Goal: Task Accomplishment & Management: Use online tool/utility

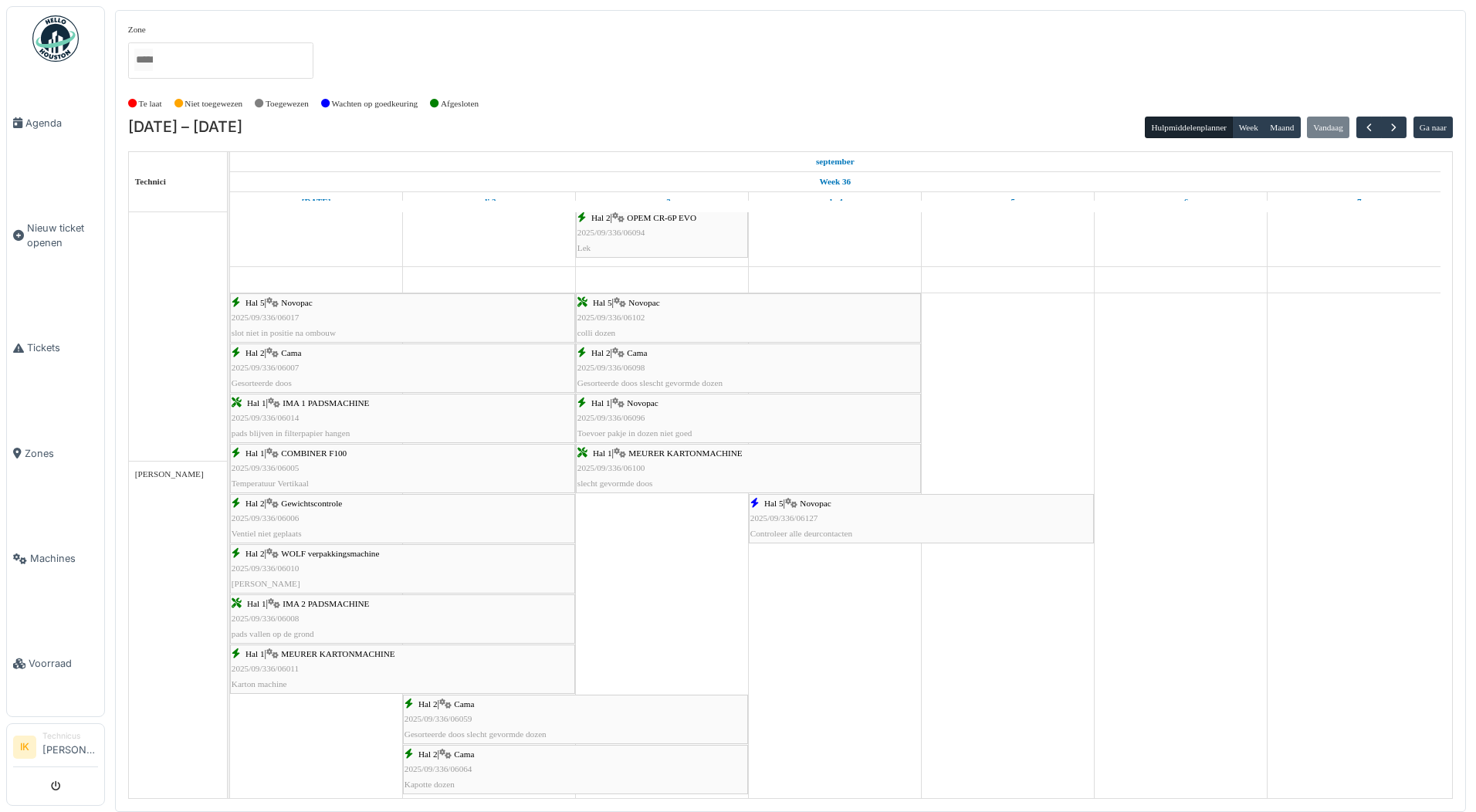
scroll to position [1312, 0]
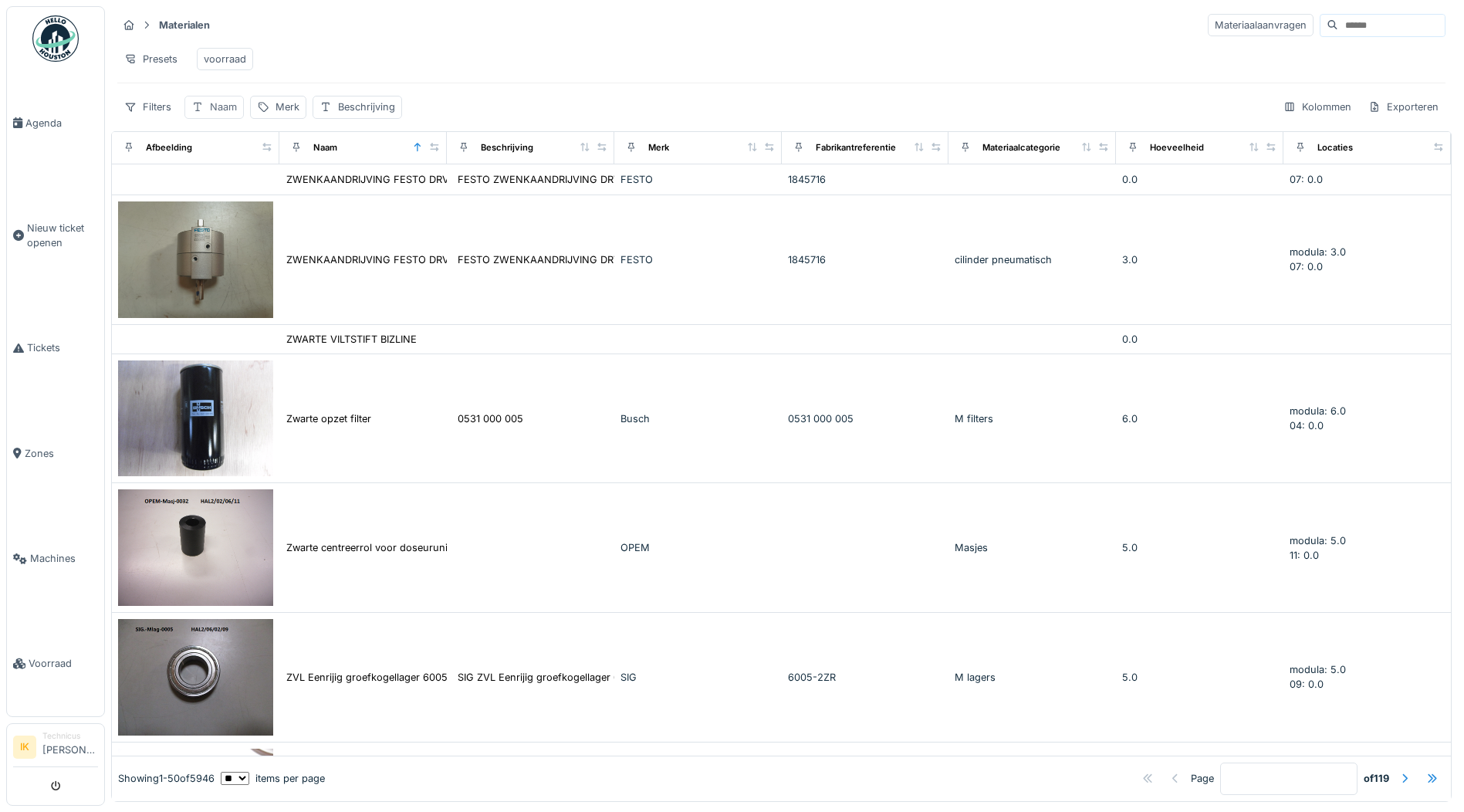
click at [212, 114] on div "Naam" at bounding box center [223, 106] width 27 height 15
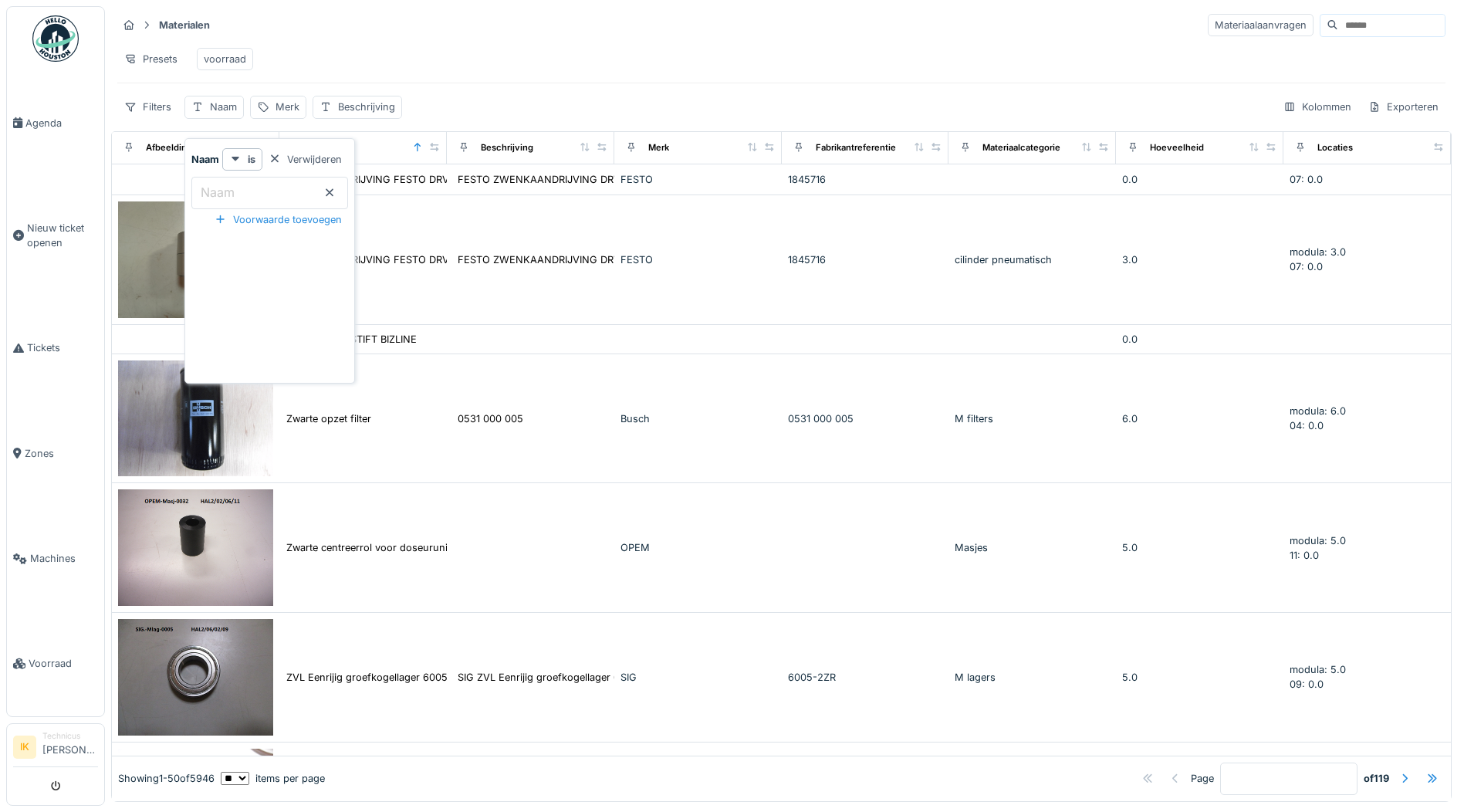
click at [222, 197] on label "Naam" at bounding box center [218, 192] width 40 height 18
click at [222, 197] on input "Naam" at bounding box center [270, 193] width 157 height 33
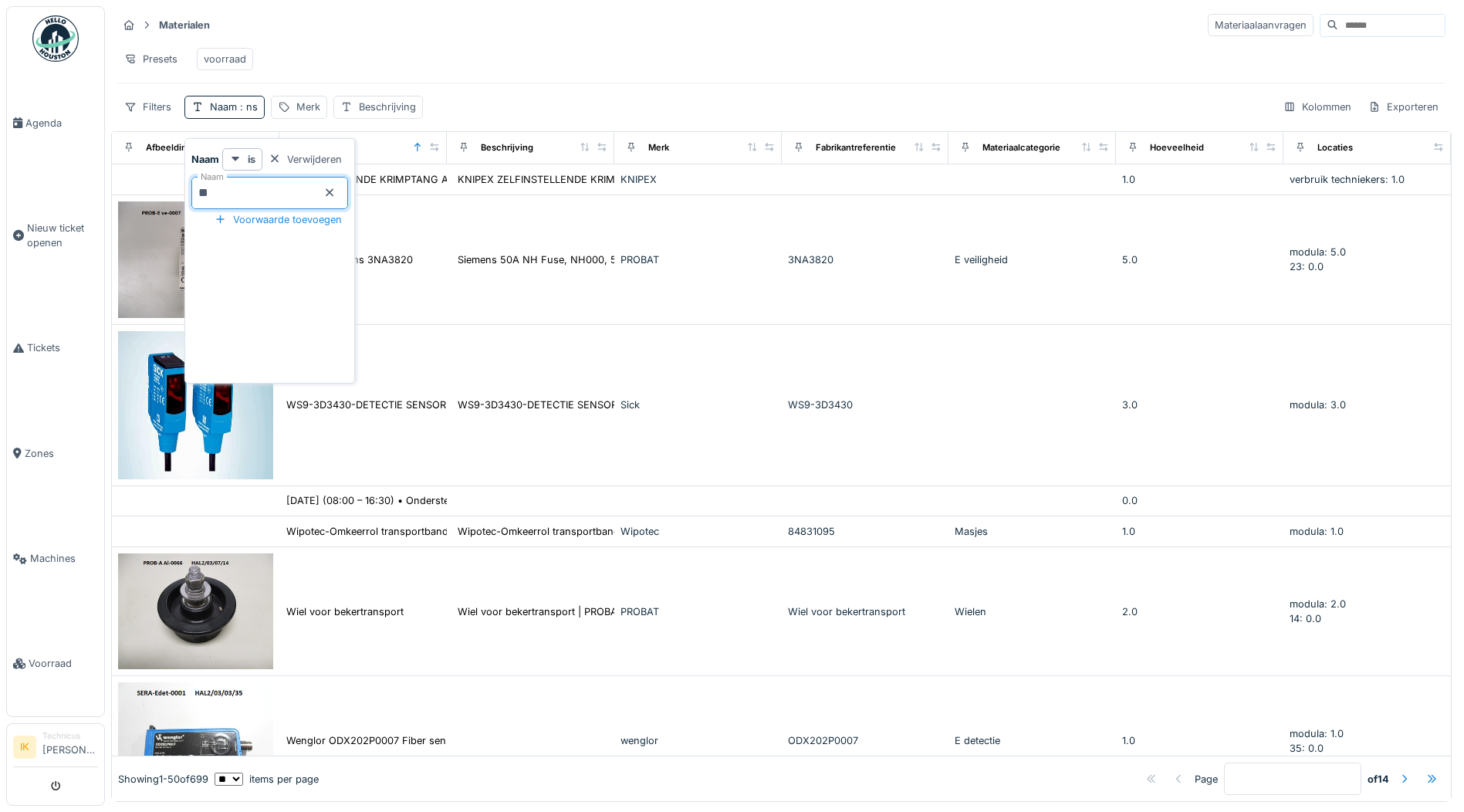
type input "****"
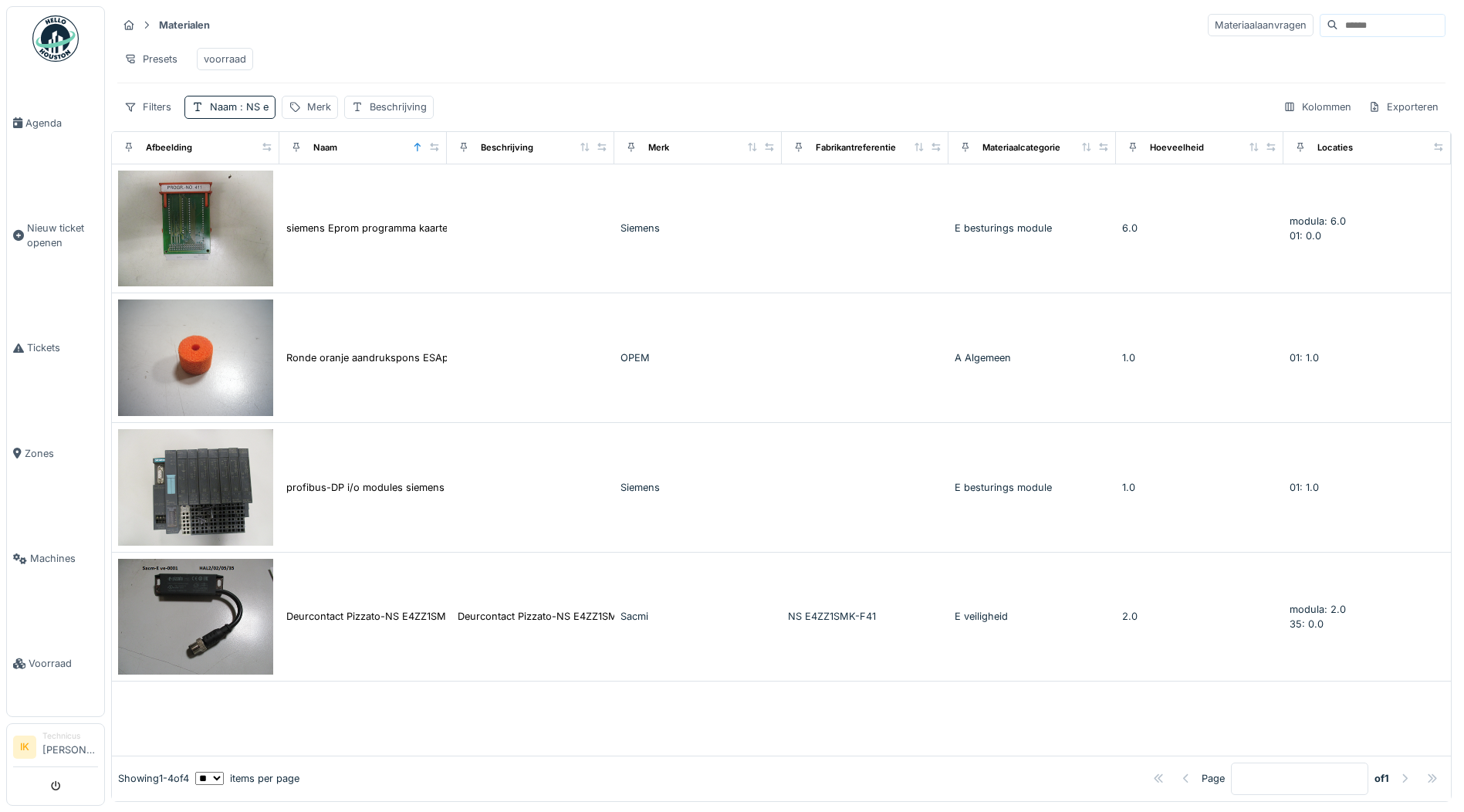
click at [544, 43] on div "Presets voorraad" at bounding box center [780, 58] width 1328 height 34
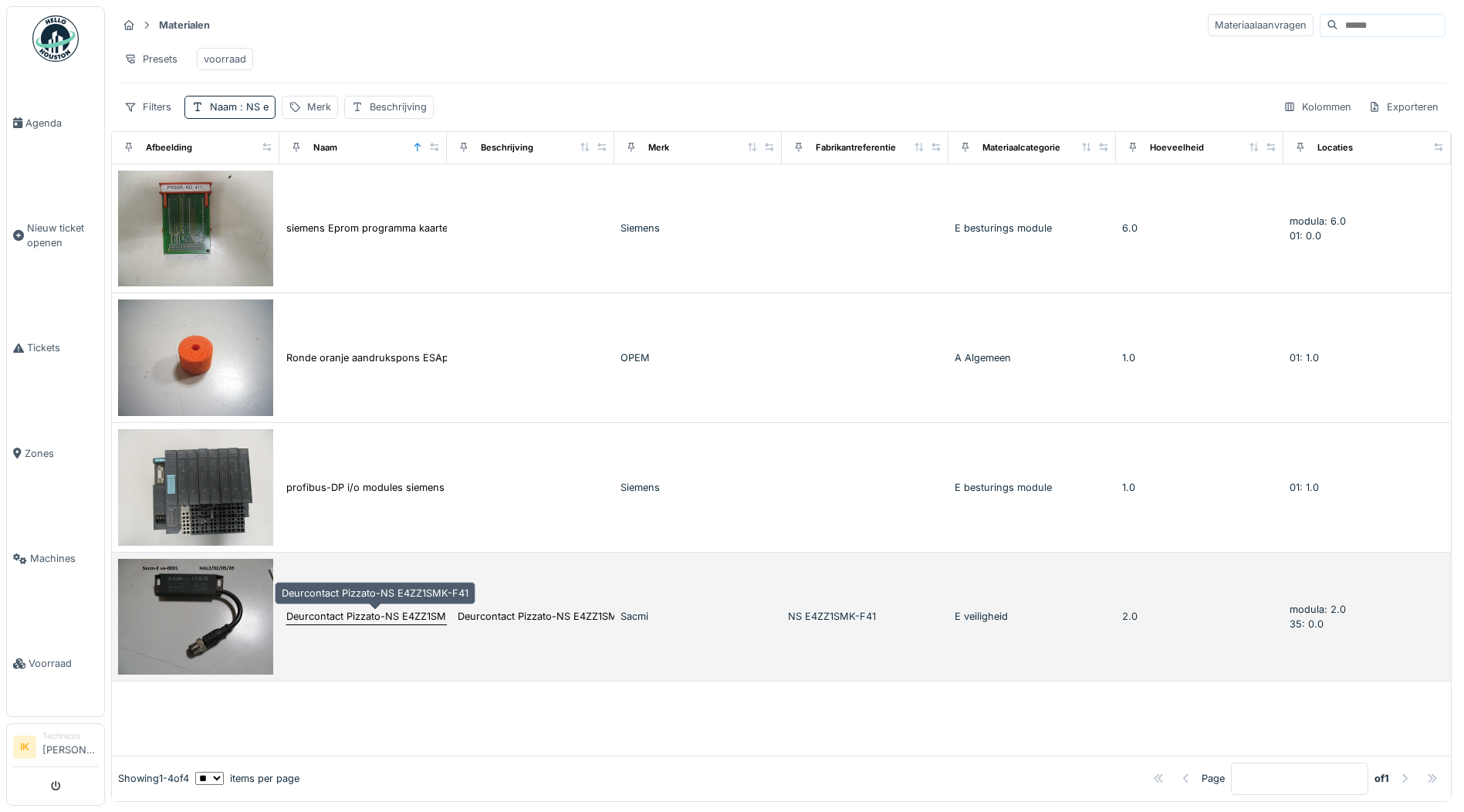
click at [289, 623] on div "Deurcontact Pizzato-NS E4ZZ1SMK-F41" at bounding box center [379, 616] width 187 height 15
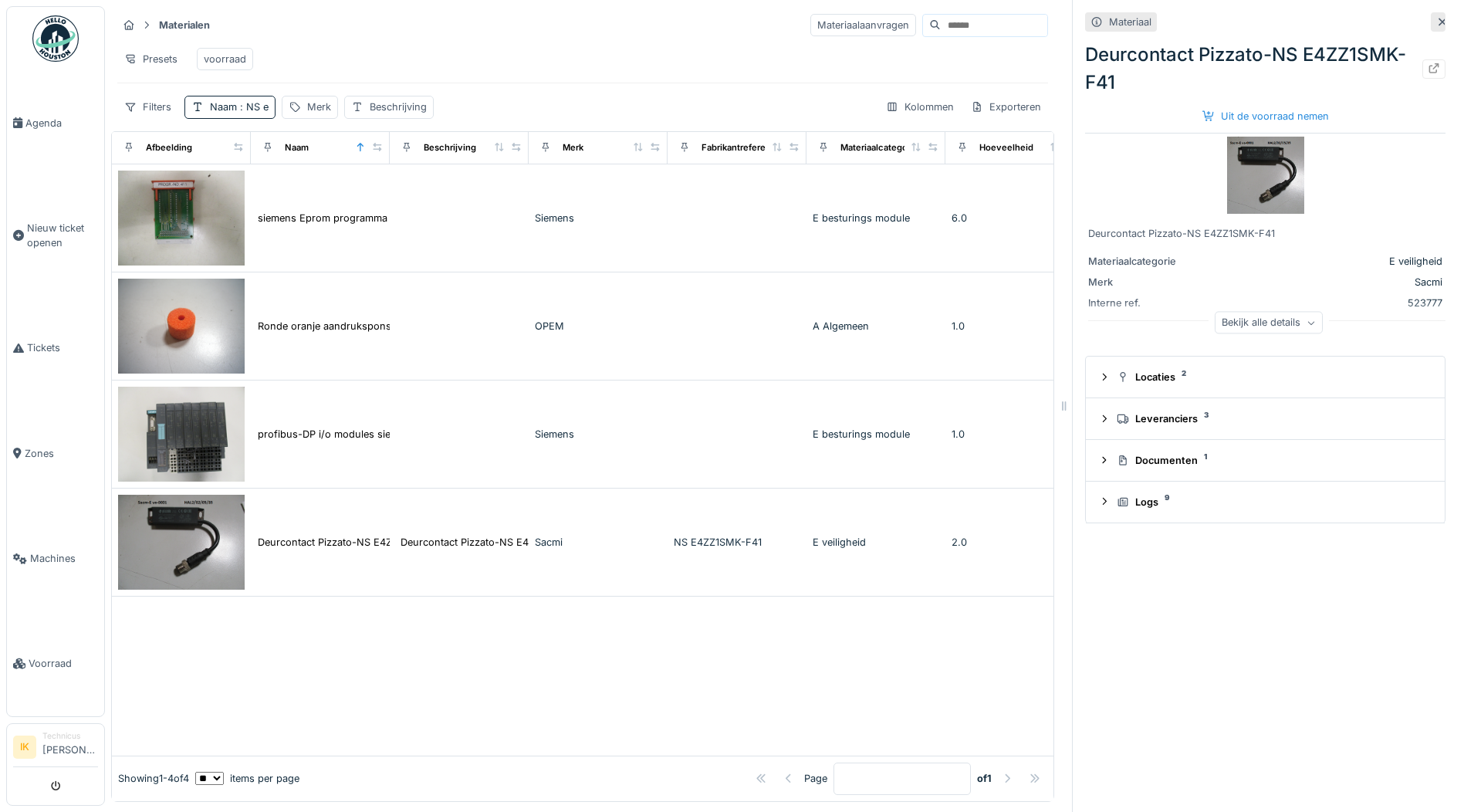
click at [1314, 54] on div "Deurcontact Pizzato-NS E4ZZ1SMK-F41" at bounding box center [1265, 68] width 361 height 55
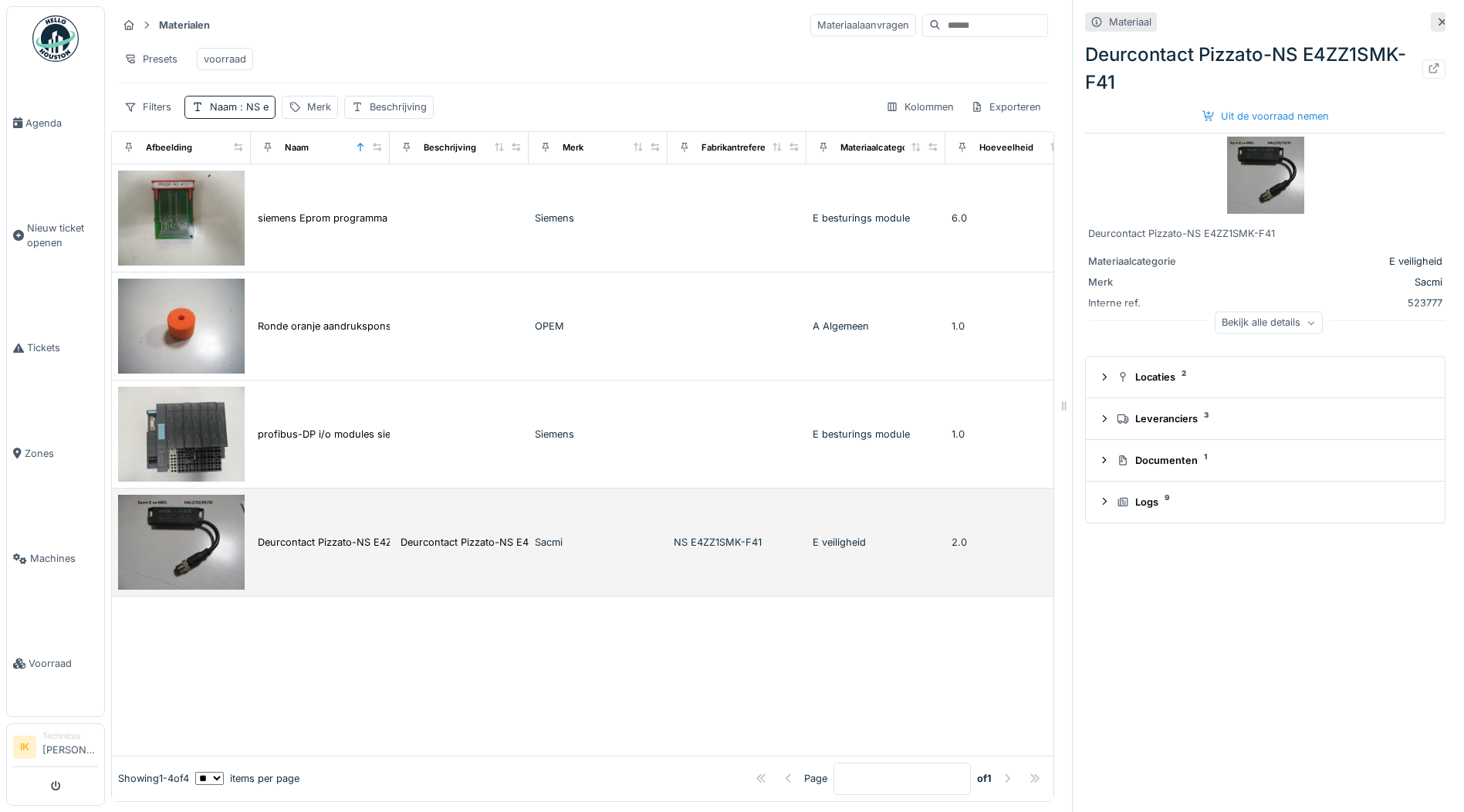
click at [187, 560] on img at bounding box center [181, 542] width 127 height 95
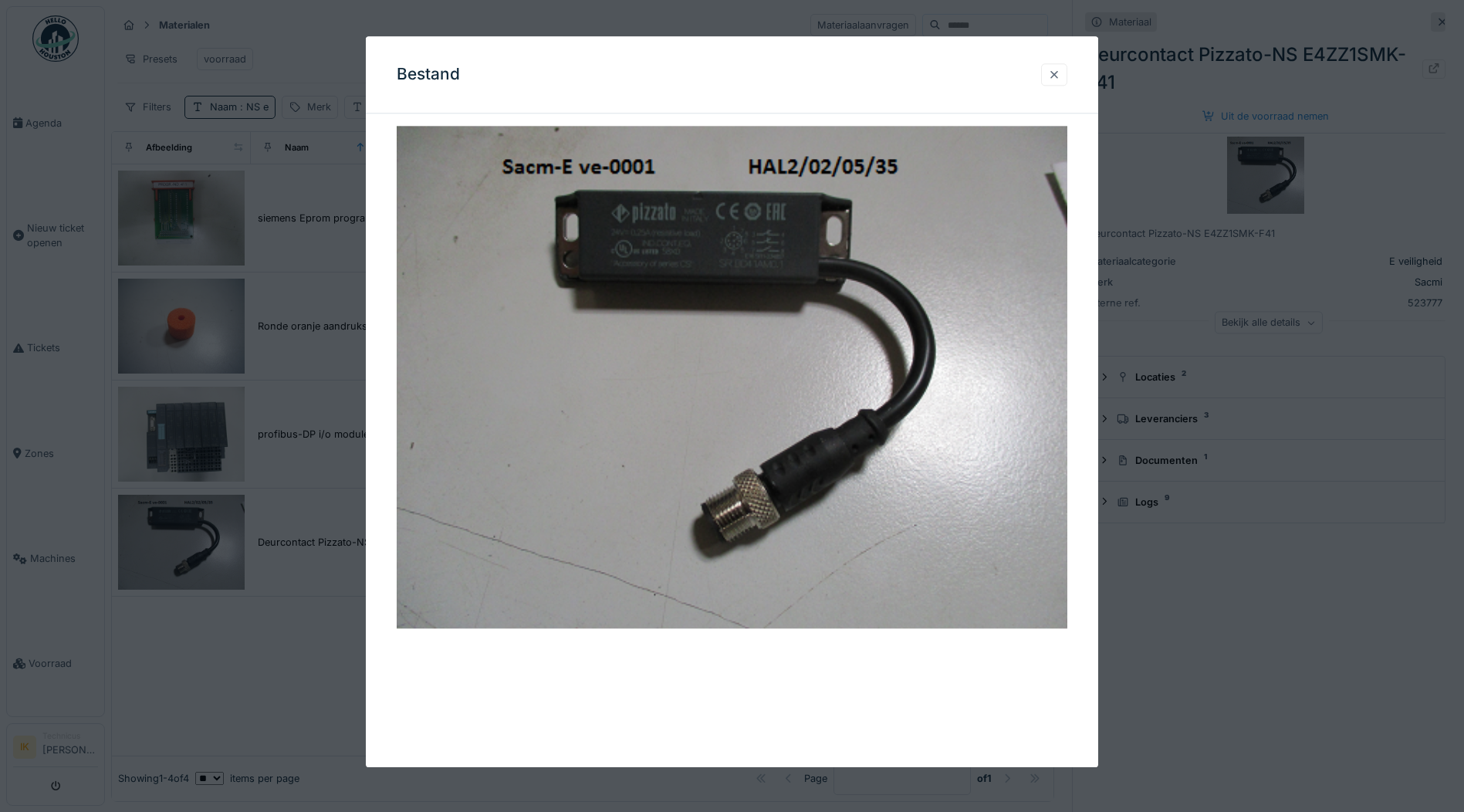
click at [1058, 77] on div at bounding box center [1054, 74] width 12 height 15
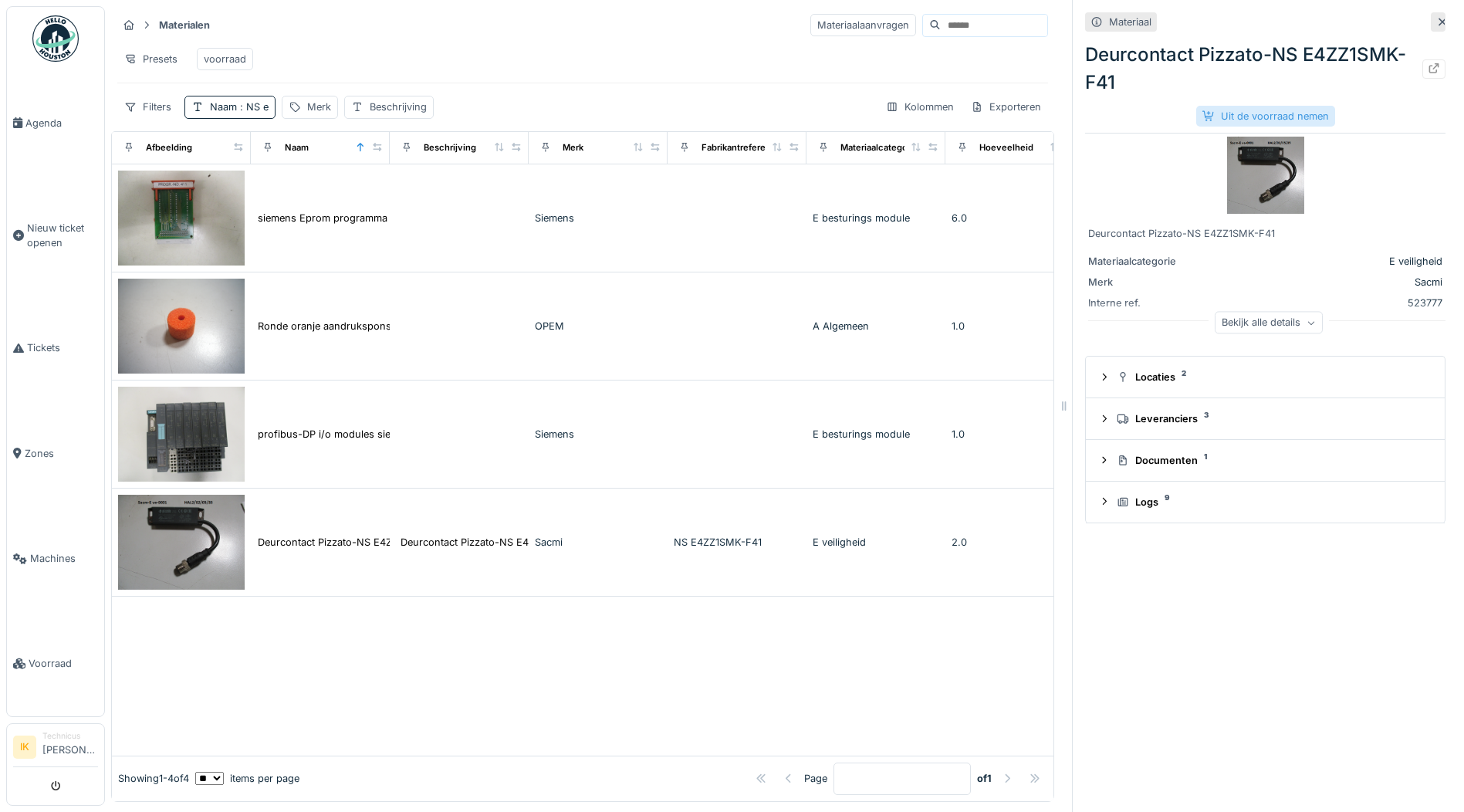
click at [1263, 119] on div "Uit de voorraad nemen" at bounding box center [1265, 116] width 139 height 21
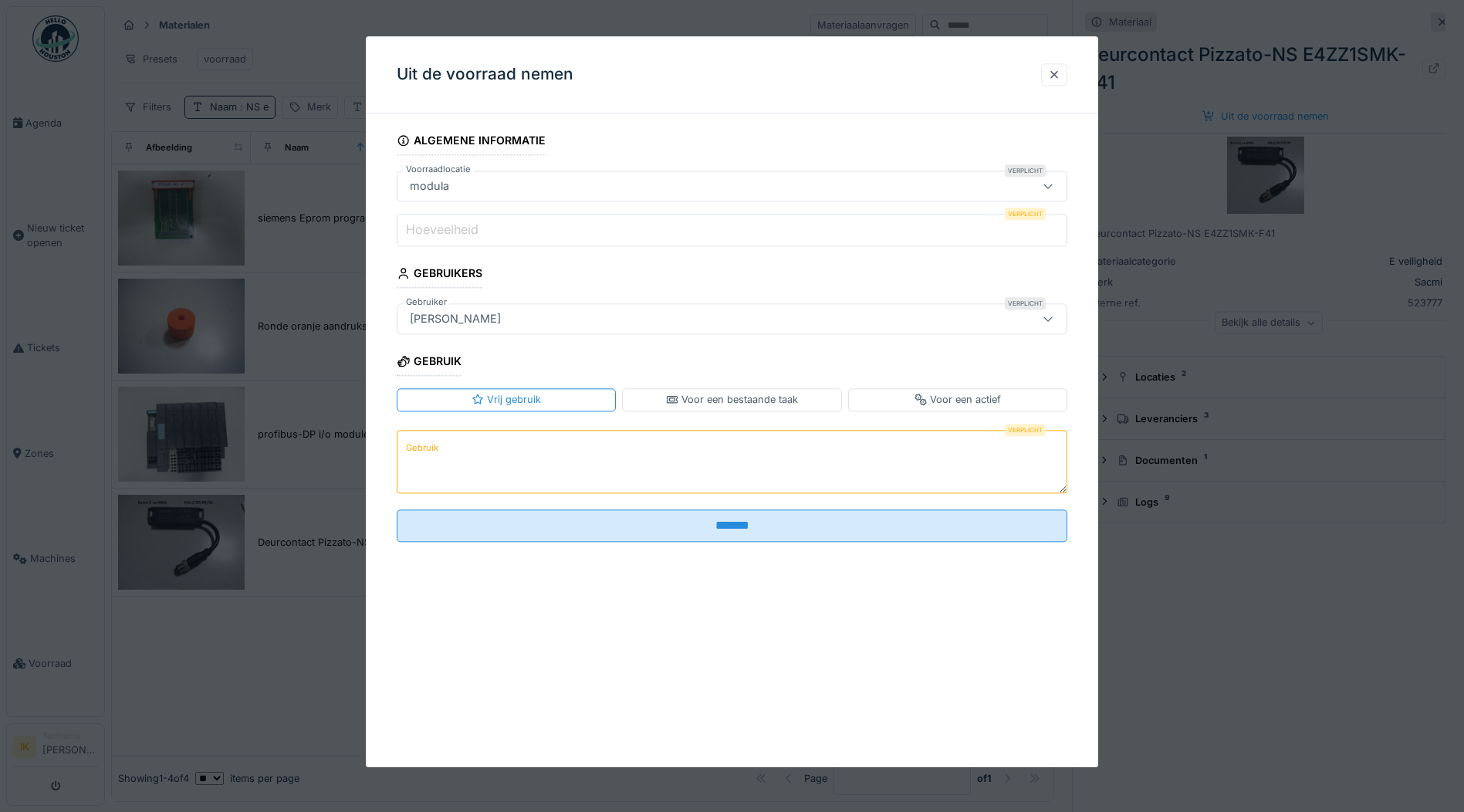
click at [492, 239] on input "Hoeveelheid" at bounding box center [732, 230] width 670 height 33
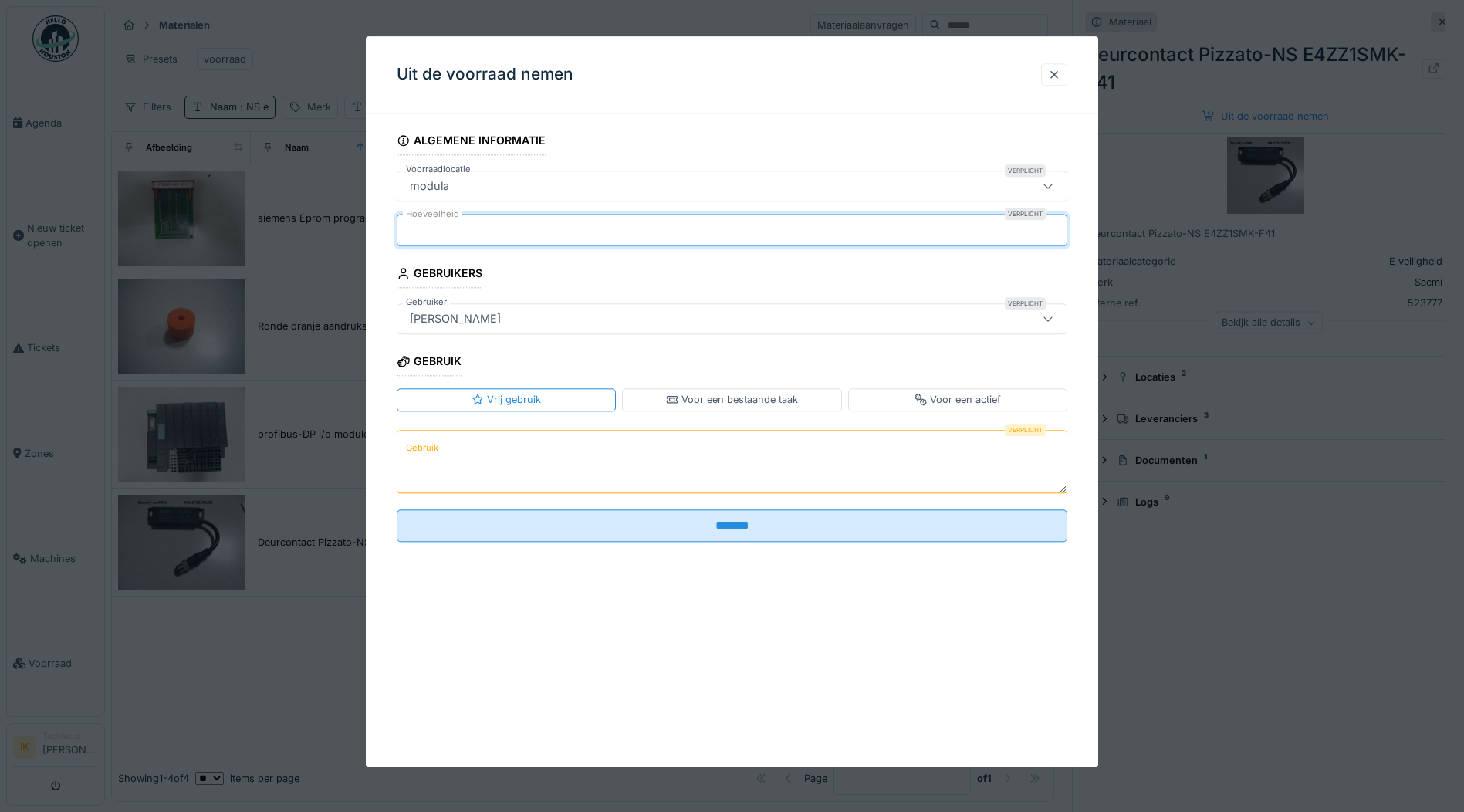
type input "*"
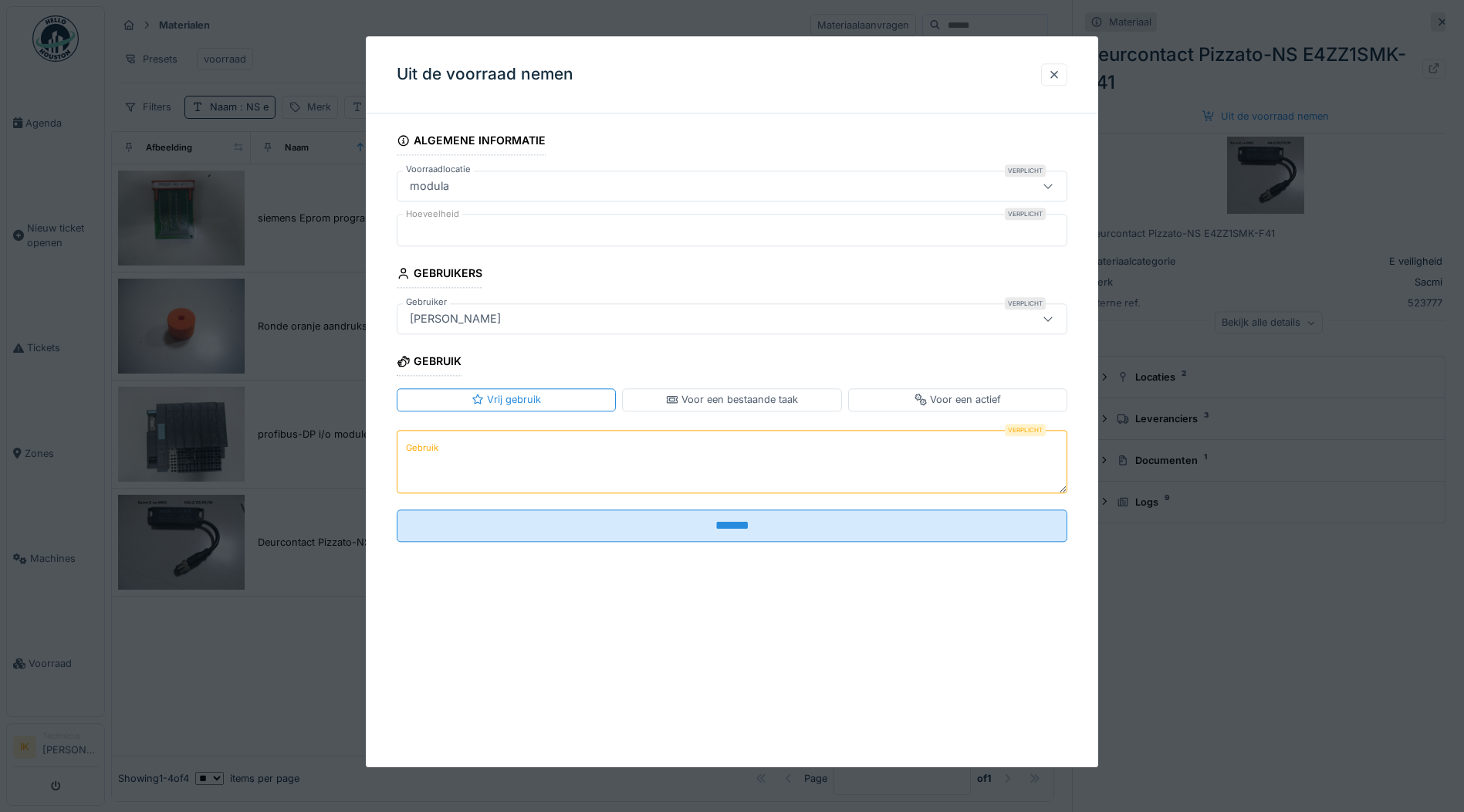
click at [448, 462] on textarea "Gebruik" at bounding box center [732, 462] width 670 height 63
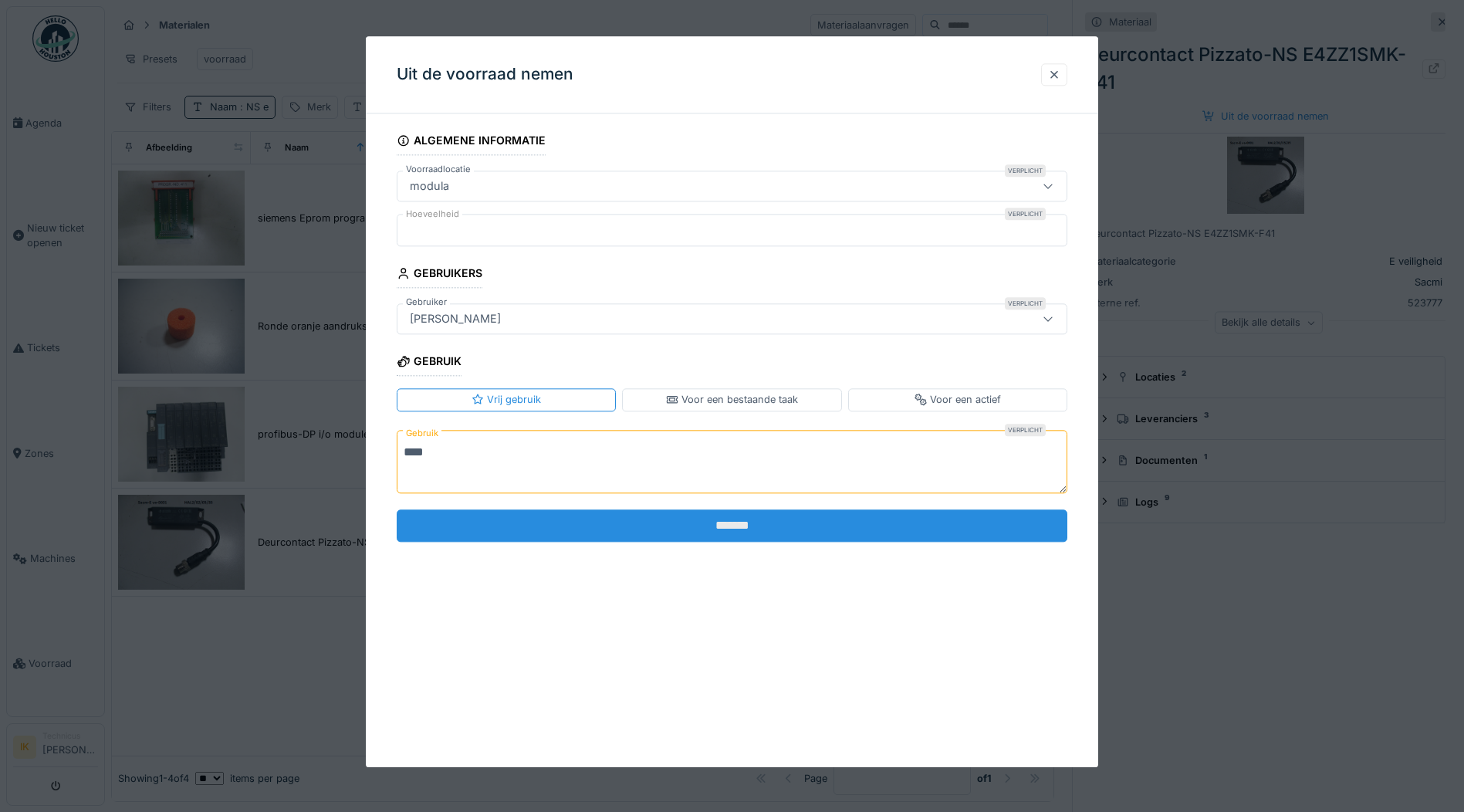
type textarea "****"
click at [474, 521] on input "*******" at bounding box center [732, 525] width 670 height 33
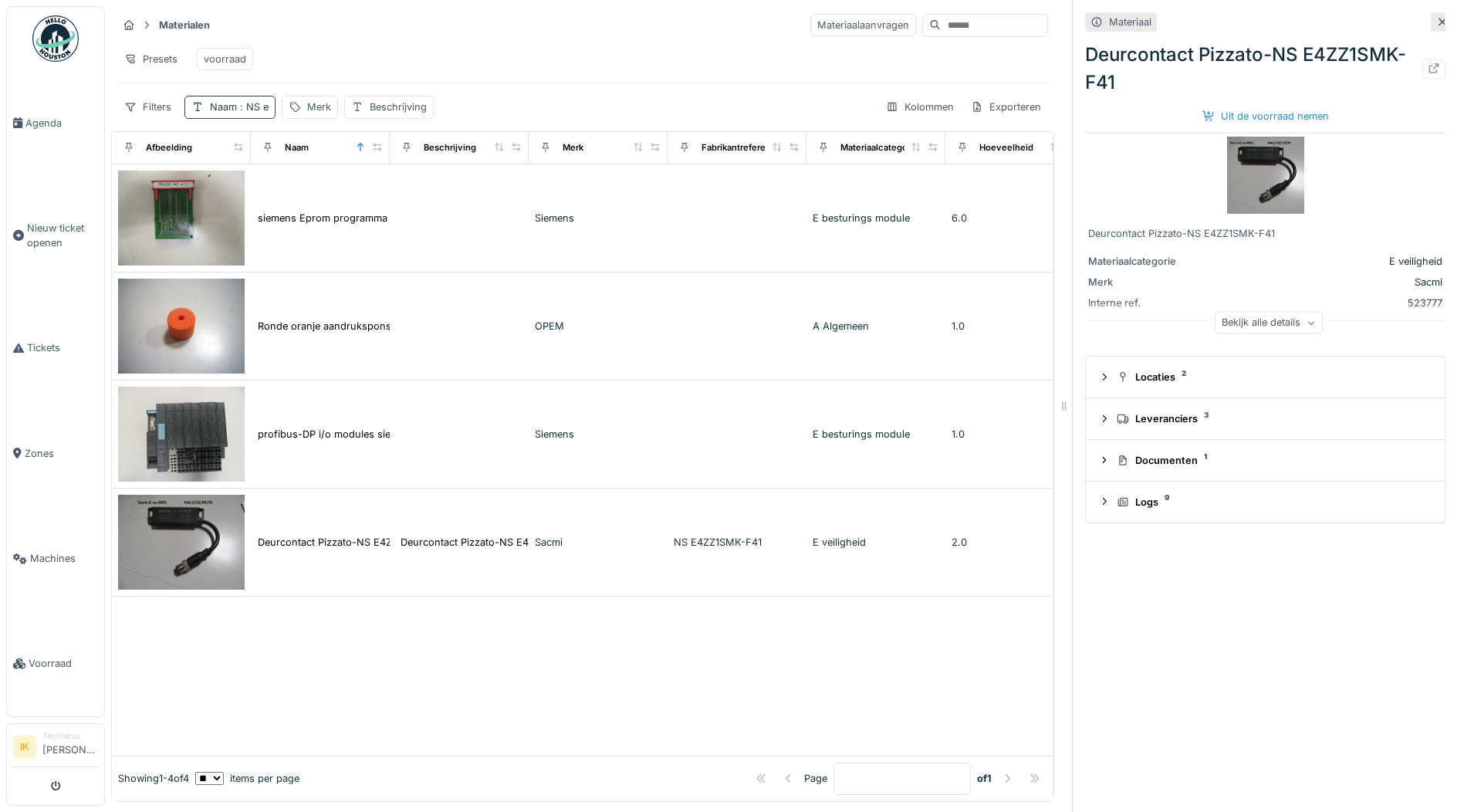
click at [223, 114] on div "Naam : NS e" at bounding box center [239, 106] width 59 height 15
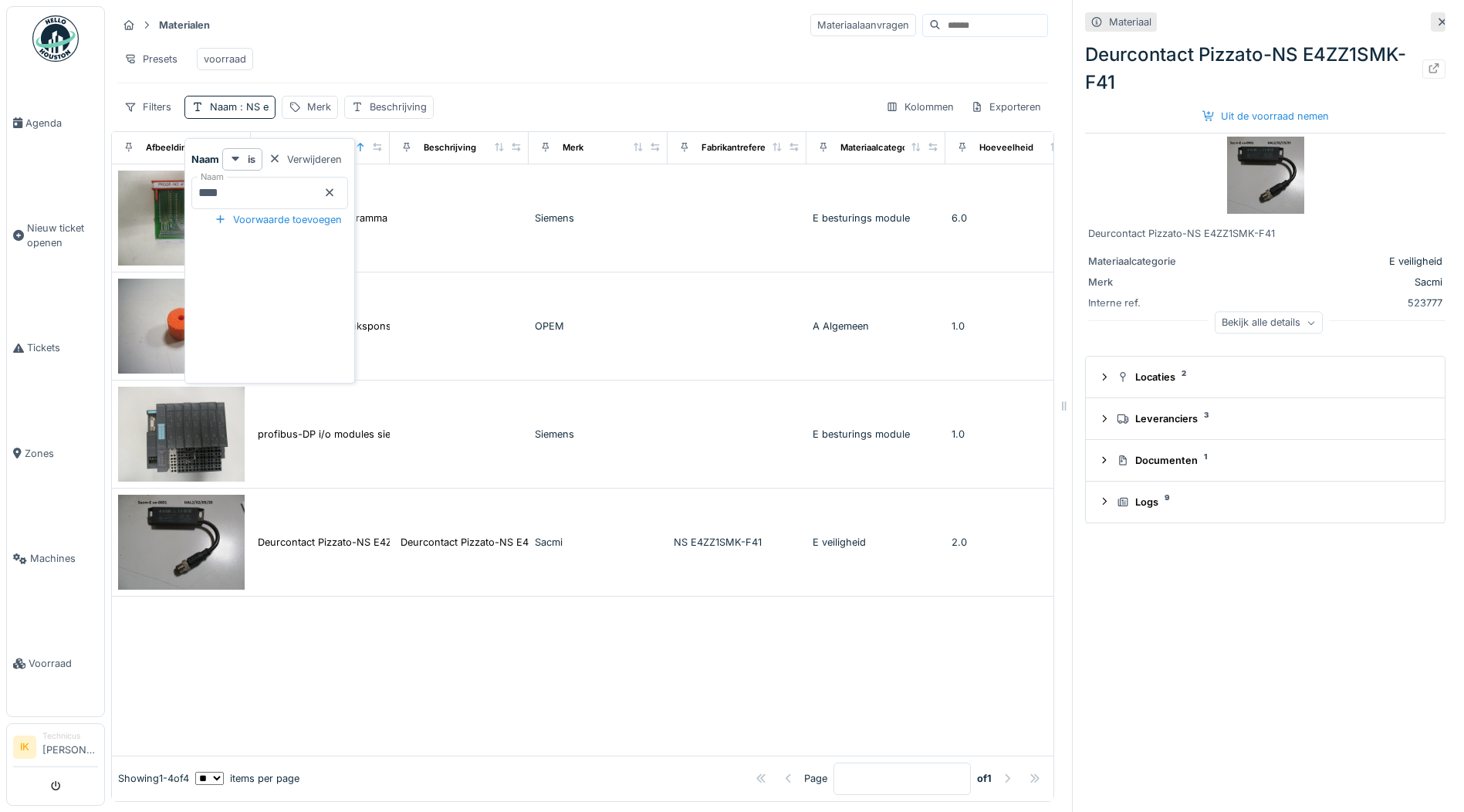
click at [336, 192] on icon at bounding box center [329, 192] width 12 height 10
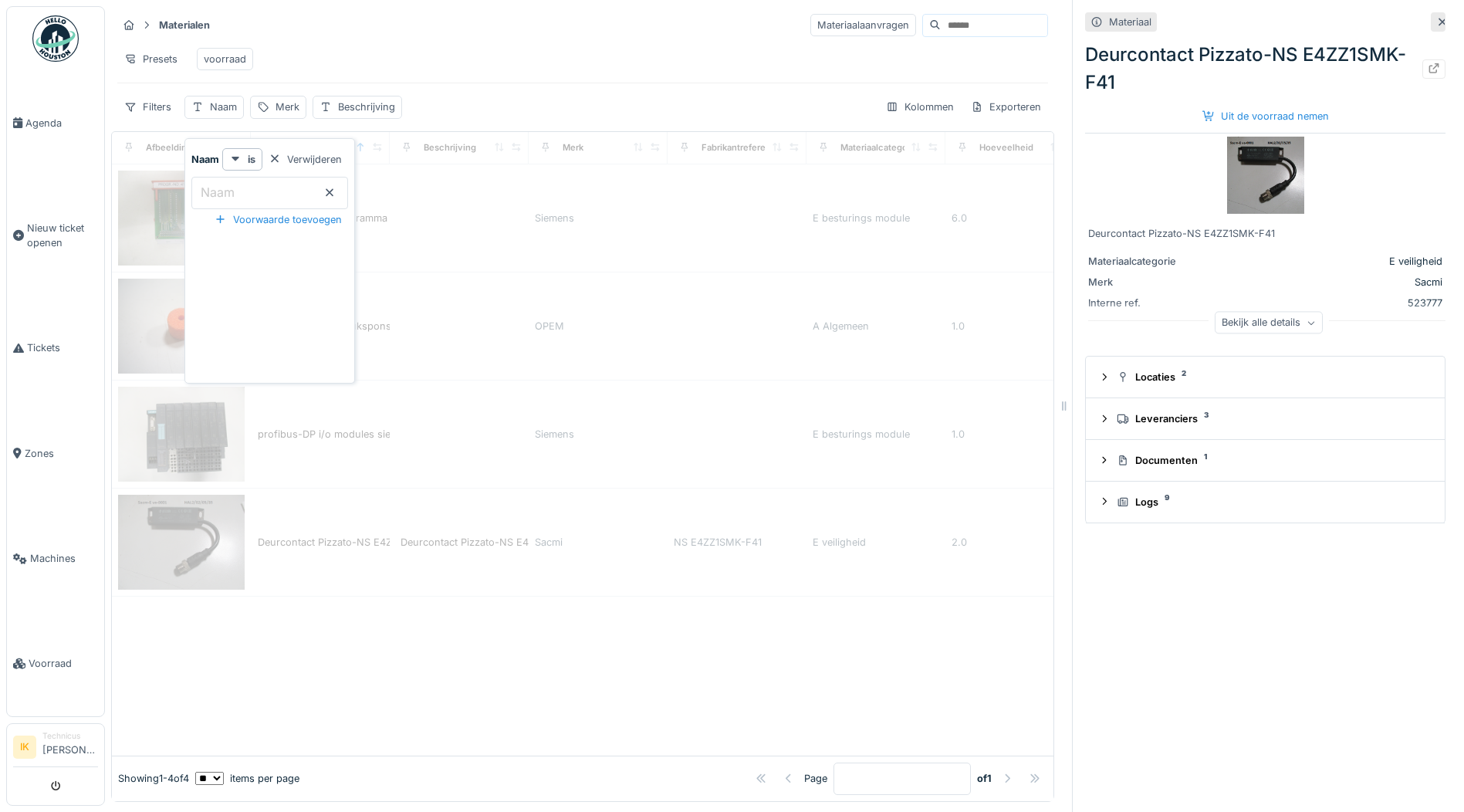
click at [341, 55] on div "Presets voorraad" at bounding box center [582, 58] width 931 height 34
